Goal: Information Seeking & Learning: Learn about a topic

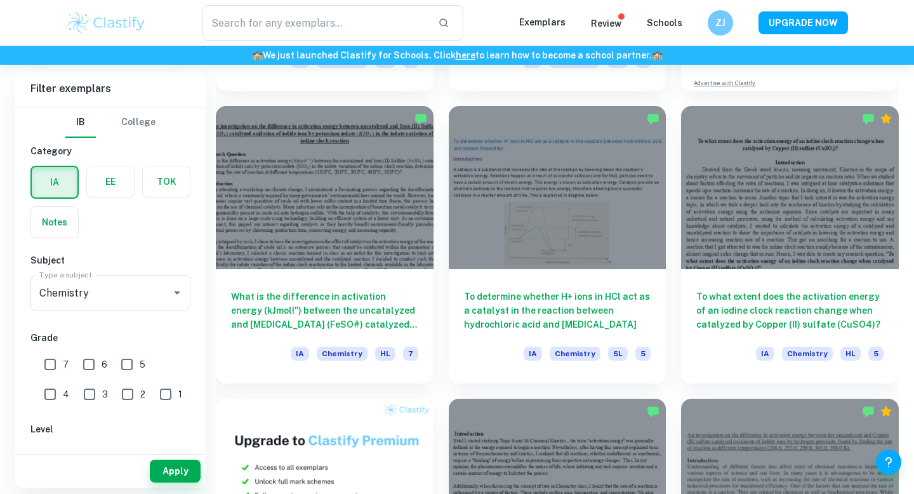
scroll to position [615, 0]
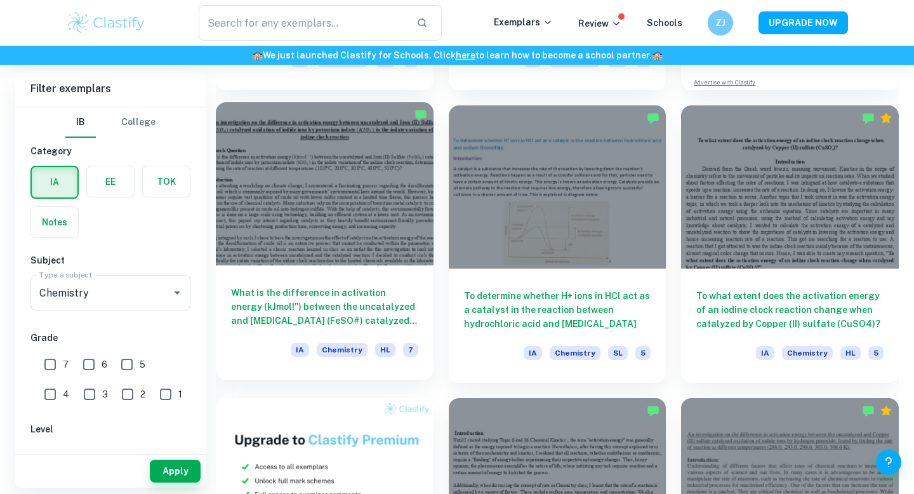
click at [369, 331] on div "What is the difference in activation energy (kJmol!") between the uncatalyzed a…" at bounding box center [325, 322] width 218 height 114
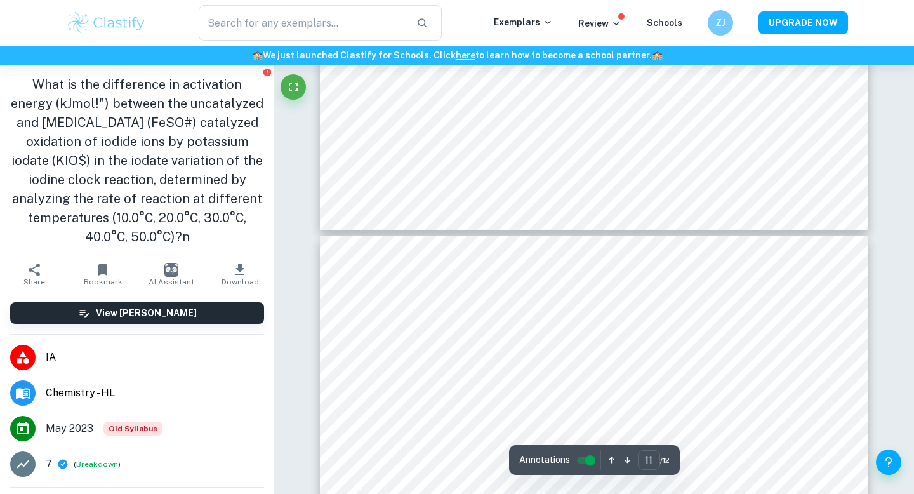
type input "10"
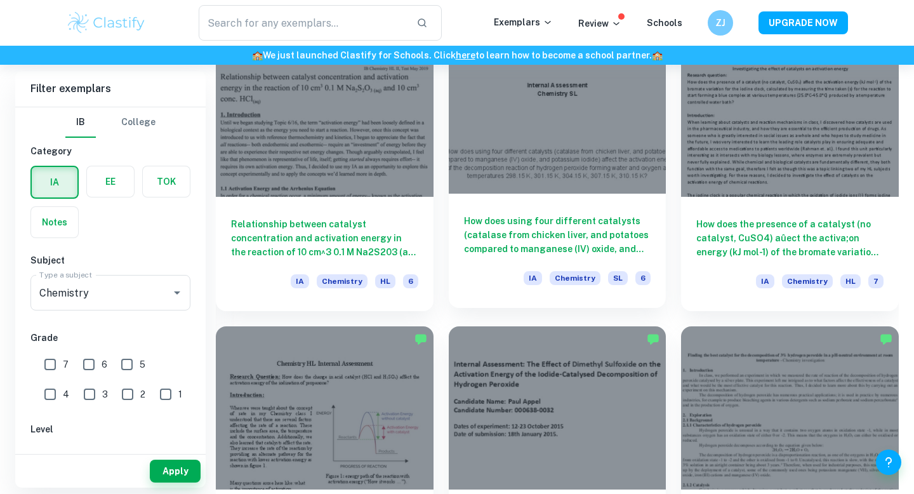
scroll to position [1368, 0]
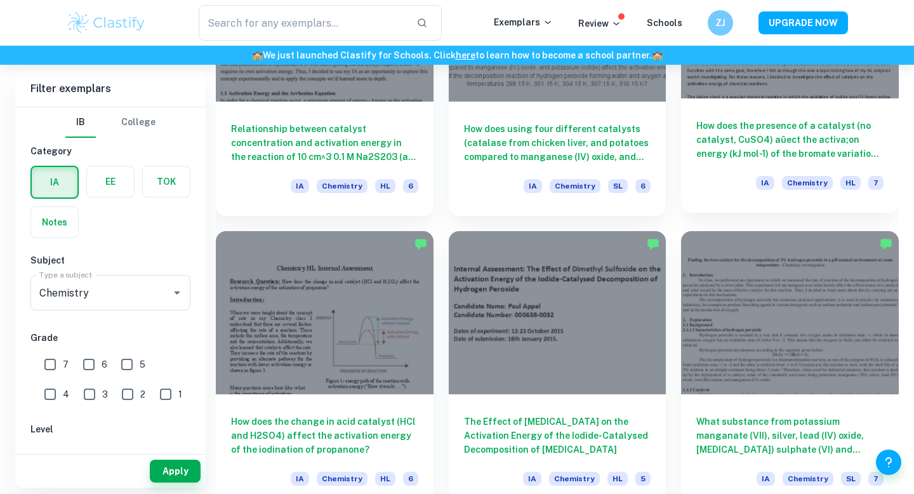
click at [855, 137] on h6 "How does the presence of a catalyst (no catalyst, CuSO4) aûect the activa;on en…" at bounding box center [789, 140] width 187 height 42
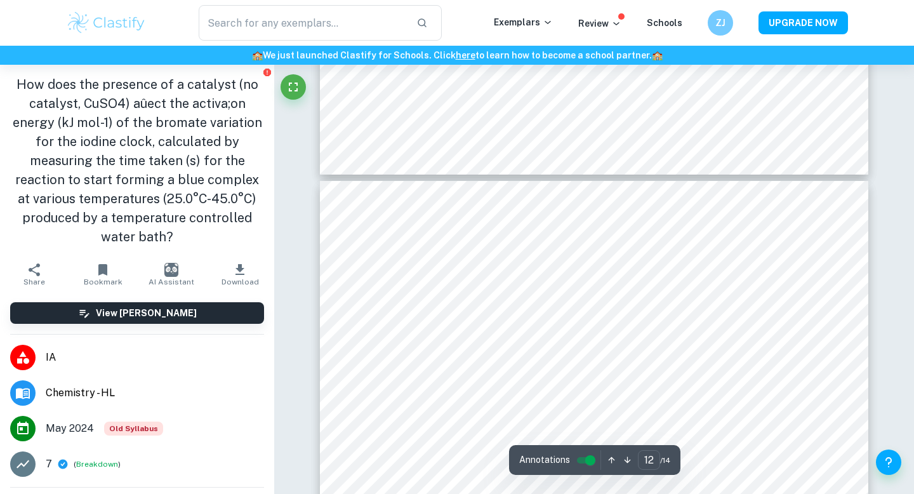
type input "11"
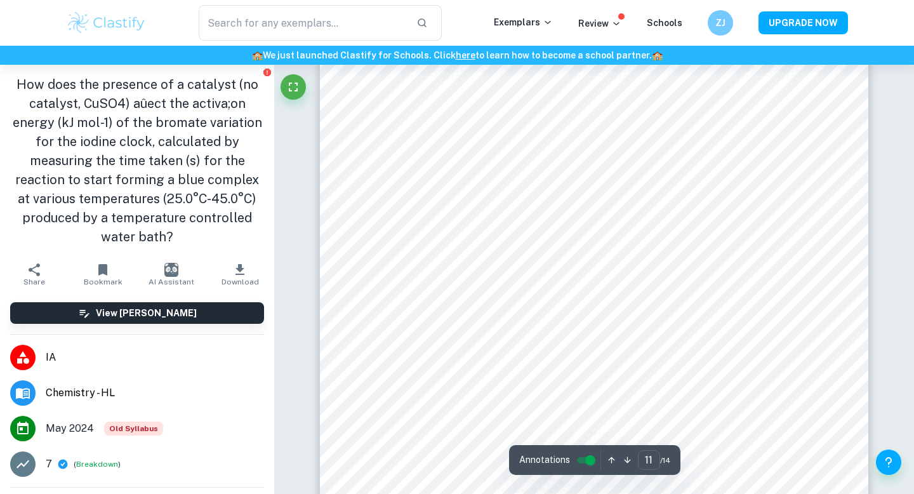
scroll to position [8179, 0]
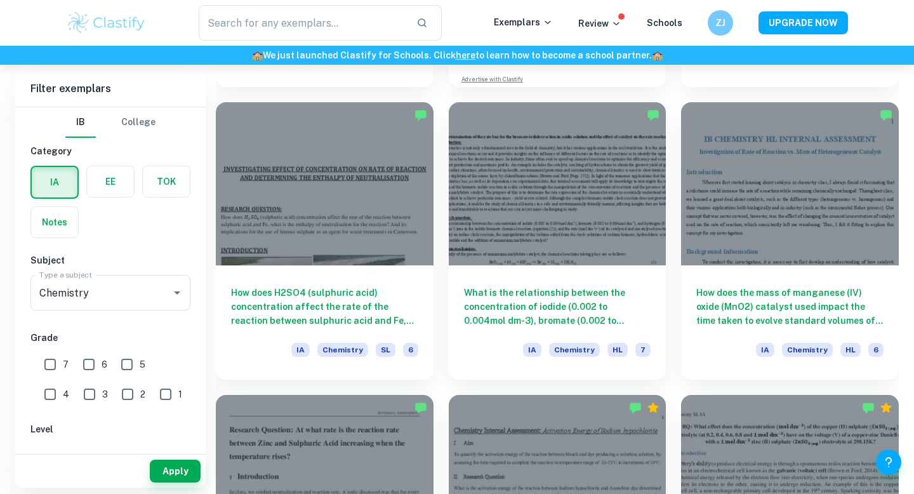
scroll to position [2677, 0]
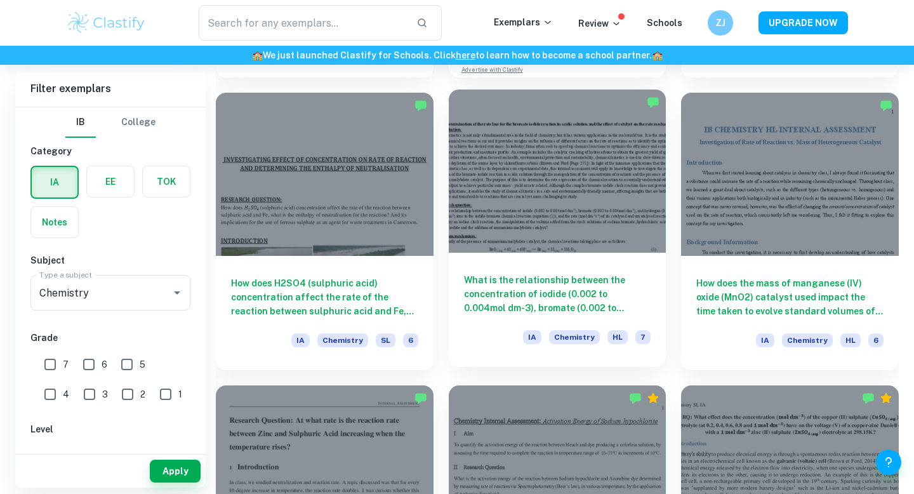
click at [620, 304] on h6 "What is the relationship between the concentration of iodide (0.002 to 0.004mol…" at bounding box center [557, 294] width 187 height 42
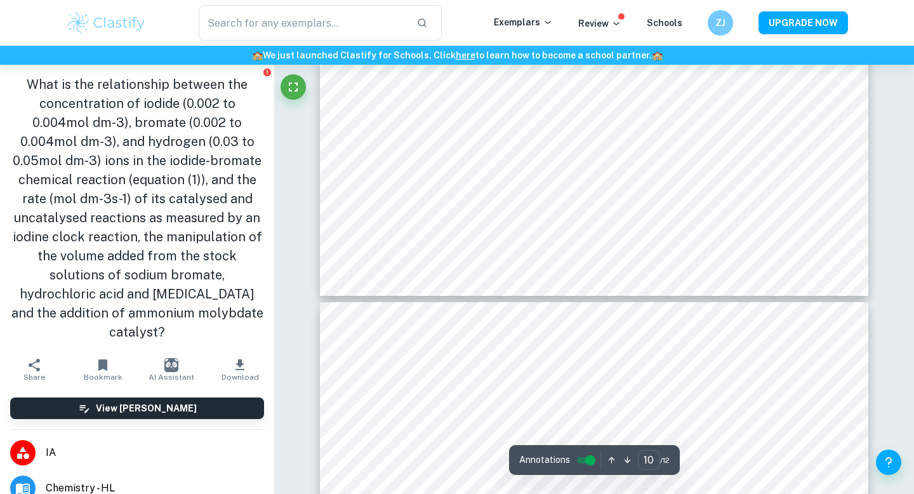
scroll to position [7205, 0]
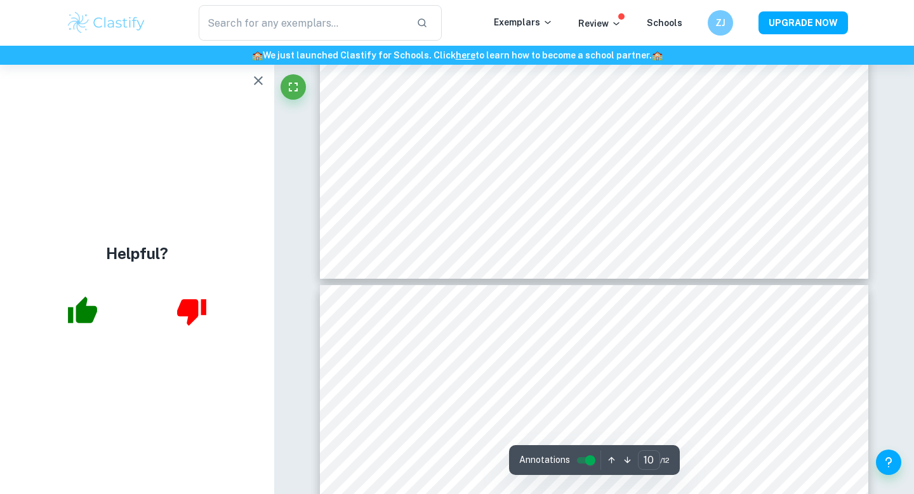
type input "11"
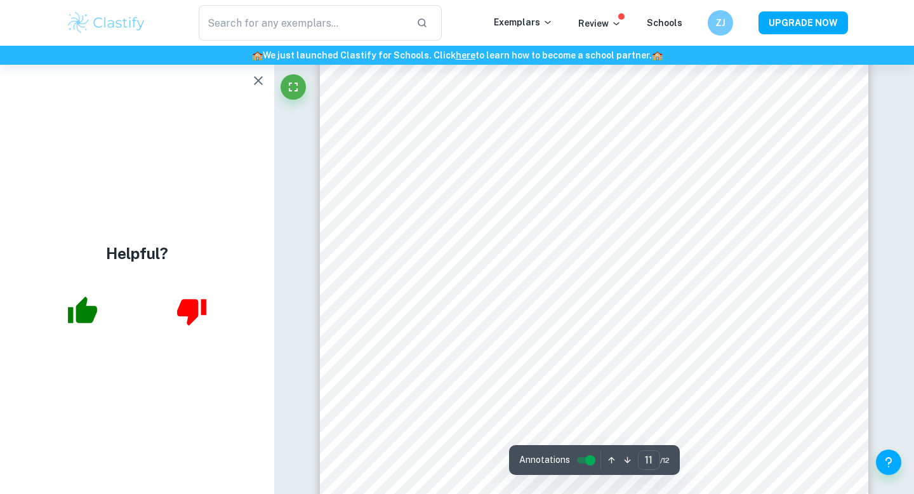
scroll to position [7468, 0]
